Goal: Information Seeking & Learning: Understand process/instructions

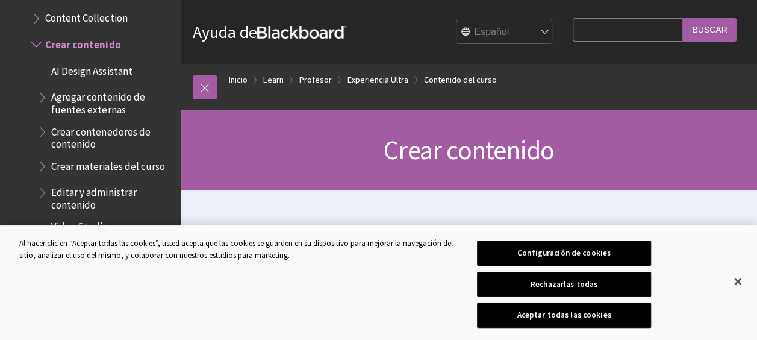
scroll to position [392, 0]
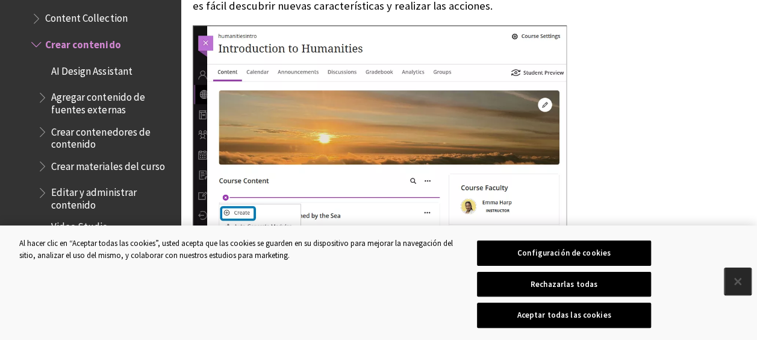
click at [735, 284] on button "Cerrar" at bounding box center [737, 281] width 26 height 26
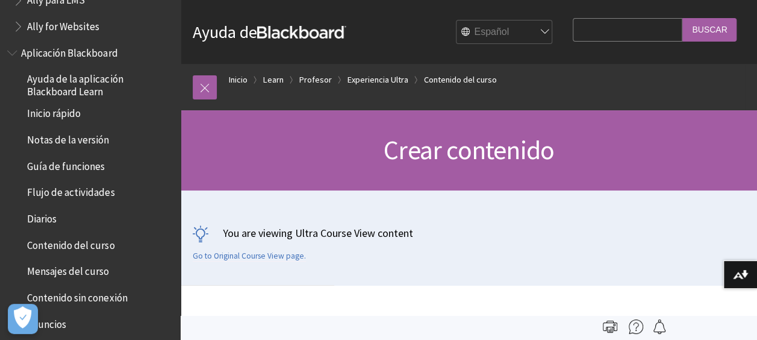
scroll to position [0, 0]
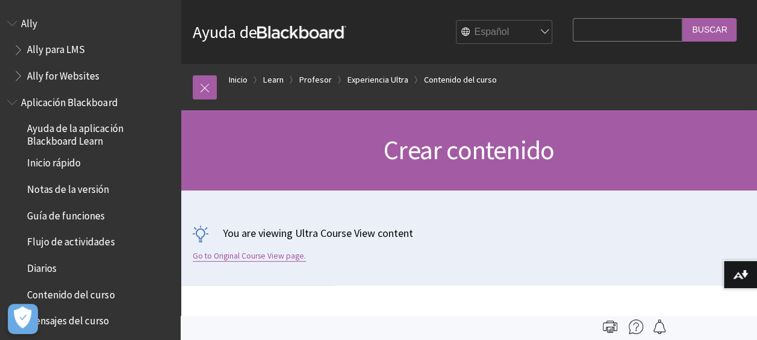
click at [258, 255] on link "Go to Original Course View page." at bounding box center [249, 255] width 113 height 11
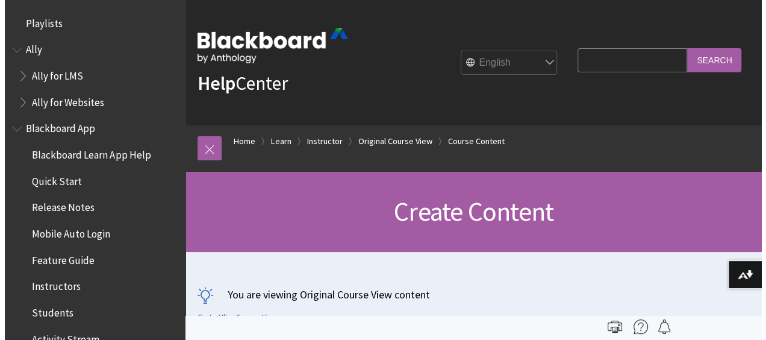
scroll to position [1728, 0]
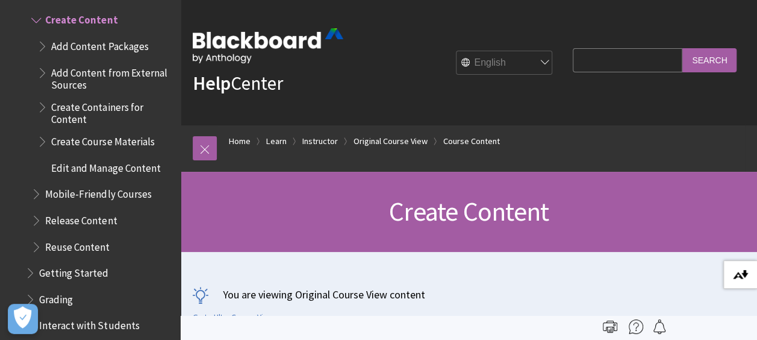
click at [743, 273] on img at bounding box center [740, 275] width 15 height 10
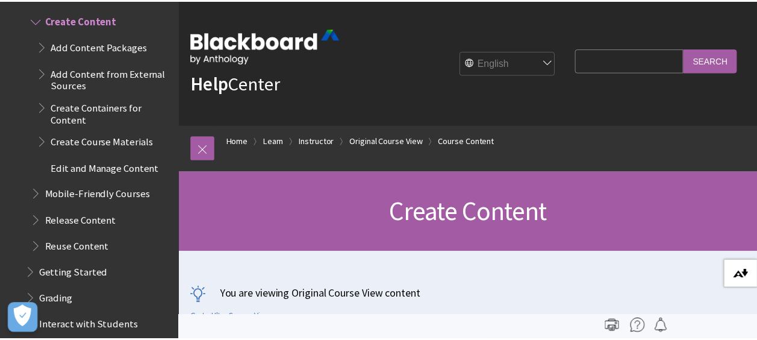
scroll to position [0, 0]
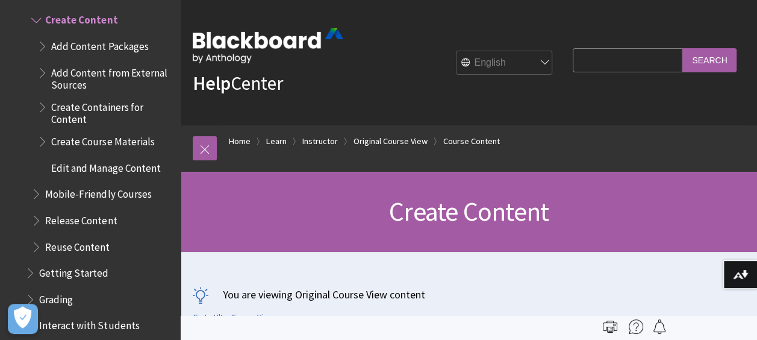
click at [637, 327] on img at bounding box center [636, 326] width 14 height 14
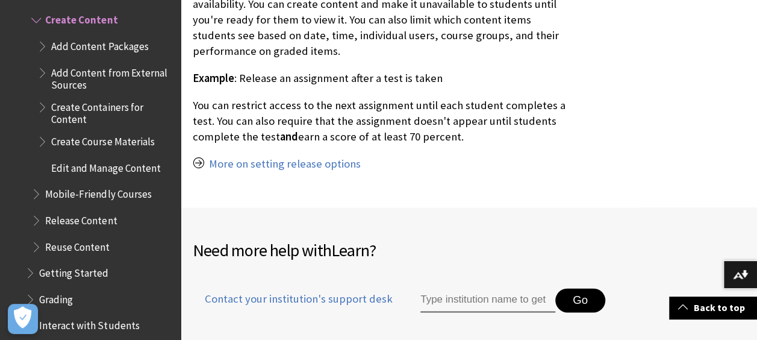
scroll to position [847, 0]
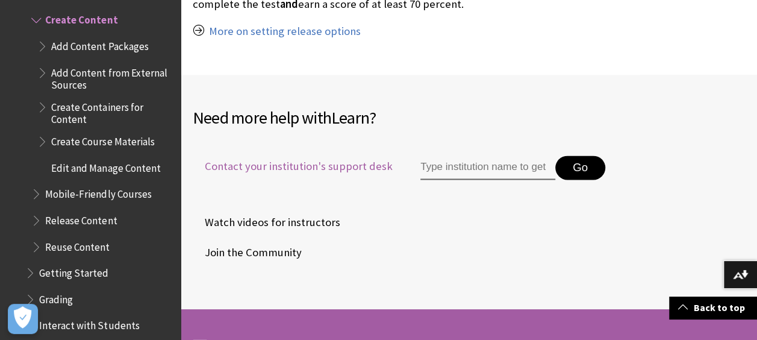
click at [329, 158] on span "Contact your institution's support desk" at bounding box center [293, 166] width 200 height 16
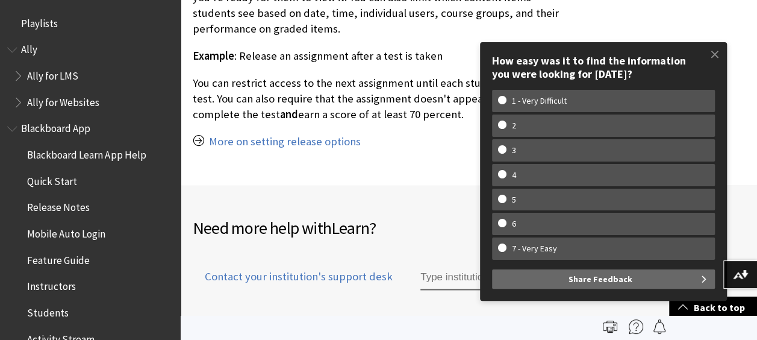
scroll to position [1728, 0]
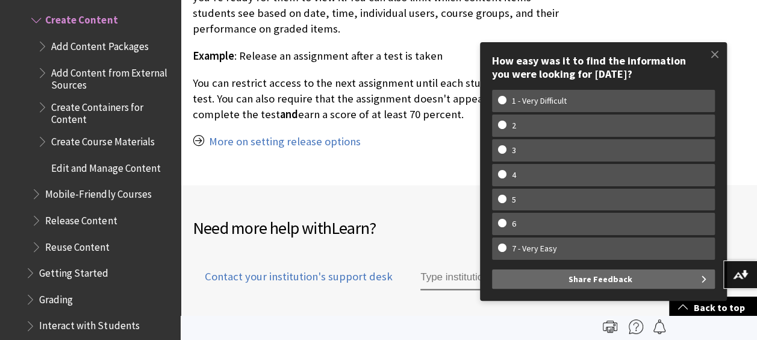
drag, startPoint x: 712, startPoint y: 0, endPoint x: 396, endPoint y: 173, distance: 360.6
click at [396, 185] on div "Need more help with Learn ? Contact your institution's support desk Go Watch vi…" at bounding box center [469, 302] width 576 height 234
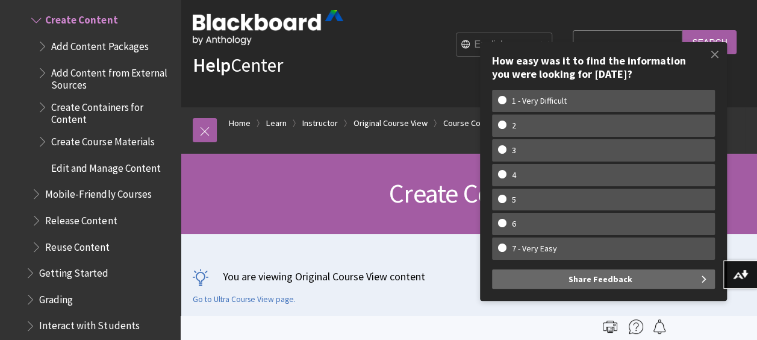
scroll to position [0, 0]
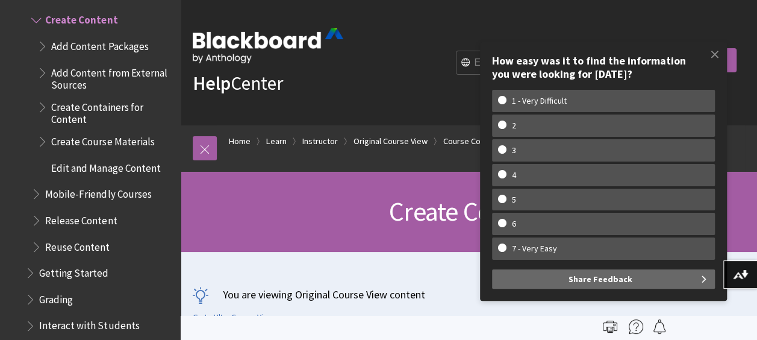
click at [373, 86] on div "Help Center English عربية Català Cymraeg Deutsch Español Suomi Français עברית I…" at bounding box center [469, 62] width 576 height 125
click at [709, 54] on span at bounding box center [714, 54] width 25 height 25
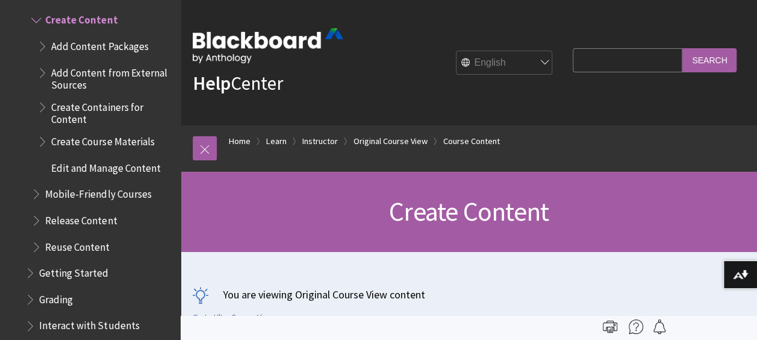
click at [533, 61] on select "English عربية Català Cymraeg Deutsch Español Suomi Français עברית Italiano 日本語 …" at bounding box center [504, 63] width 96 height 24
select select "/es-es/Learn/Instructor/Original/Course_Content/Create_Content"
click at [456, 51] on select "English عربية Català Cymraeg Deutsch Español Suomi Français עברית Italiano 日本語 …" at bounding box center [504, 63] width 96 height 24
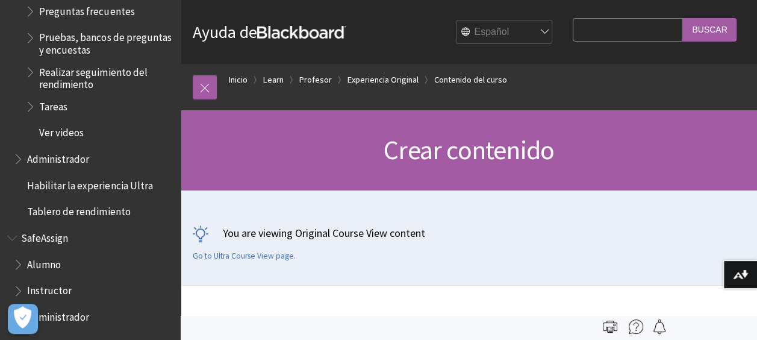
scroll to position [1950, 0]
click at [37, 264] on span "Alumno" at bounding box center [44, 262] width 34 height 16
